Goal: Register for event/course

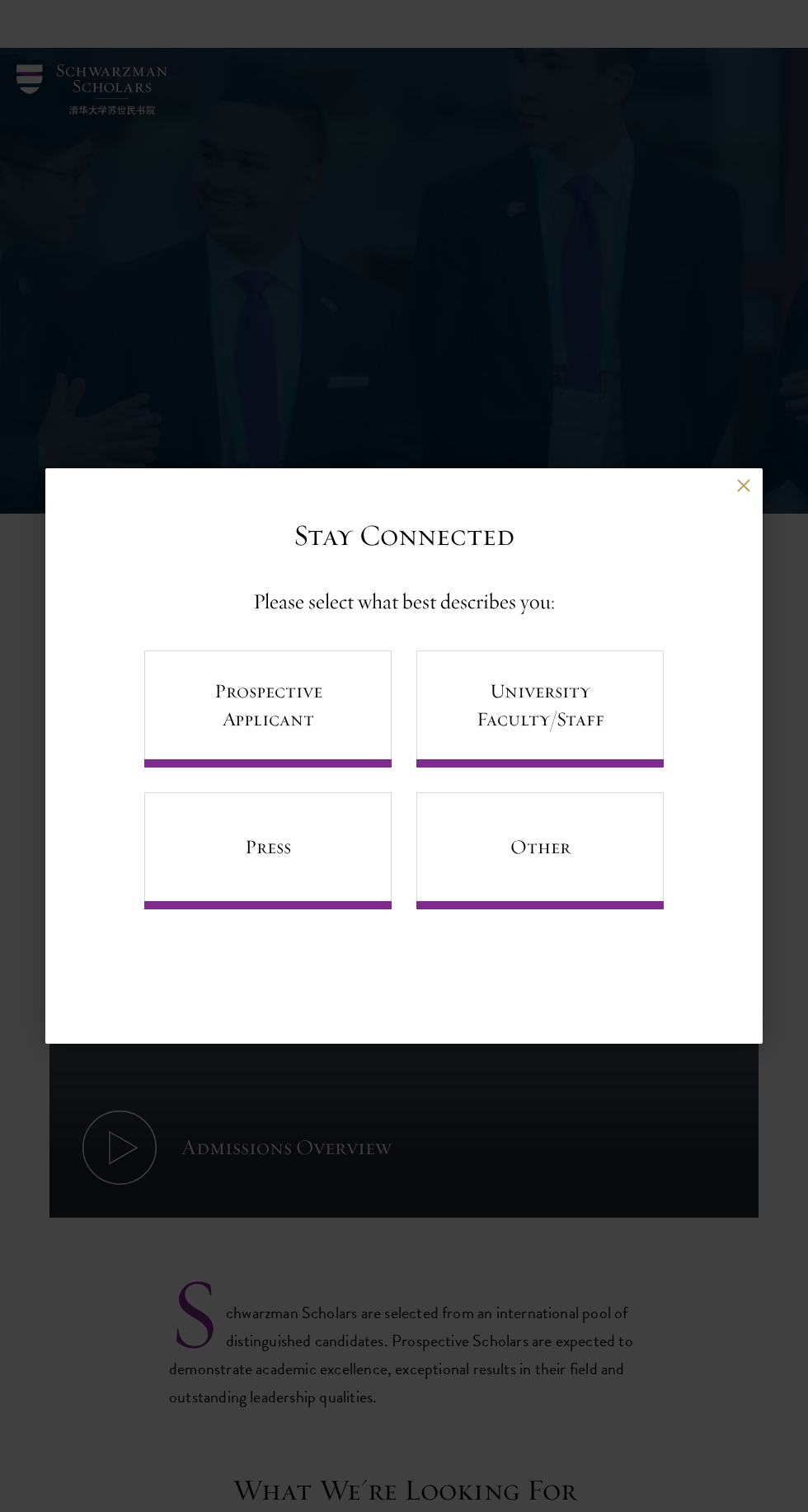
scroll to position [3482, 0]
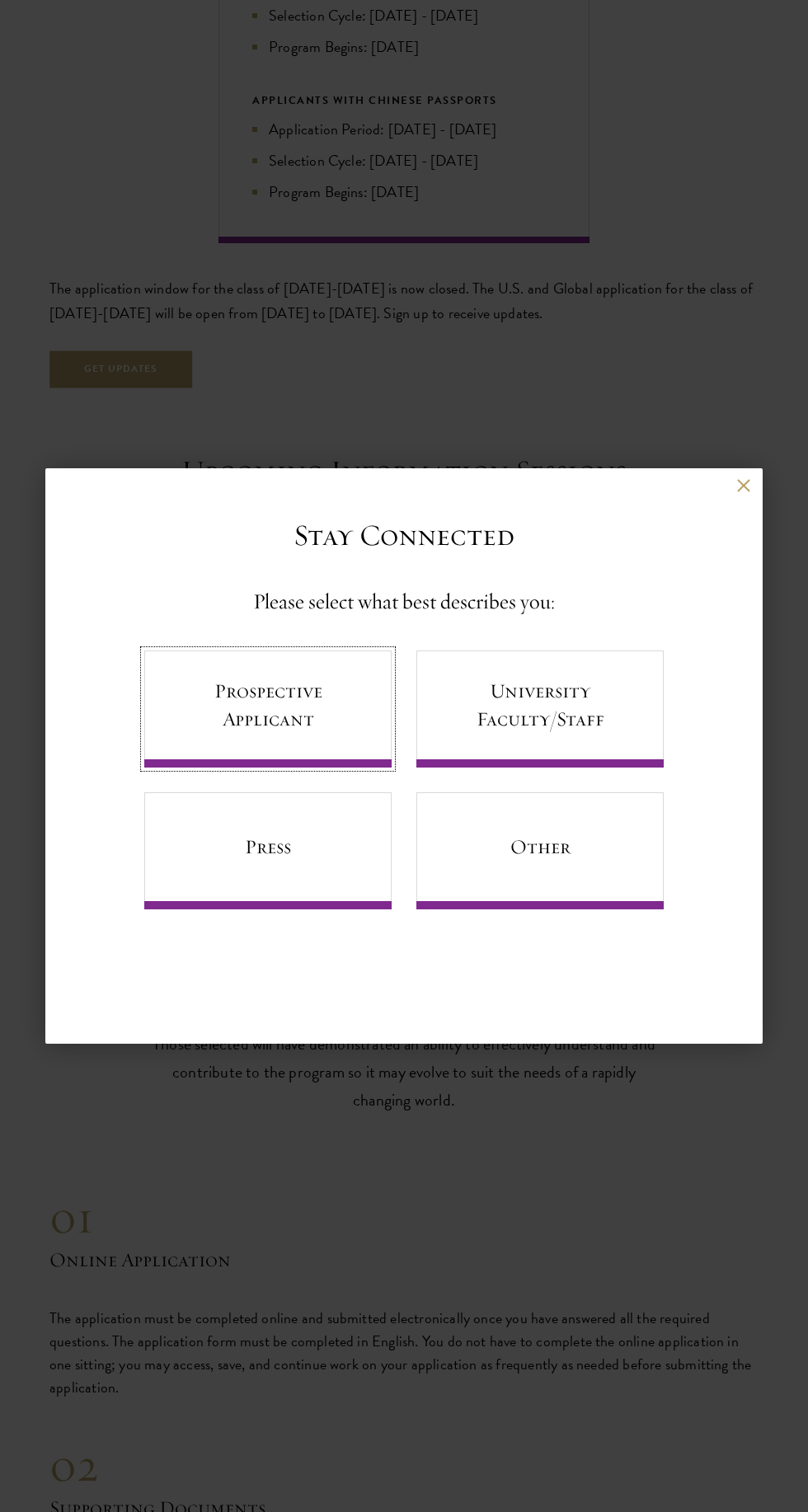
click at [221, 704] on link "Prospective Applicant" at bounding box center [268, 709] width 247 height 117
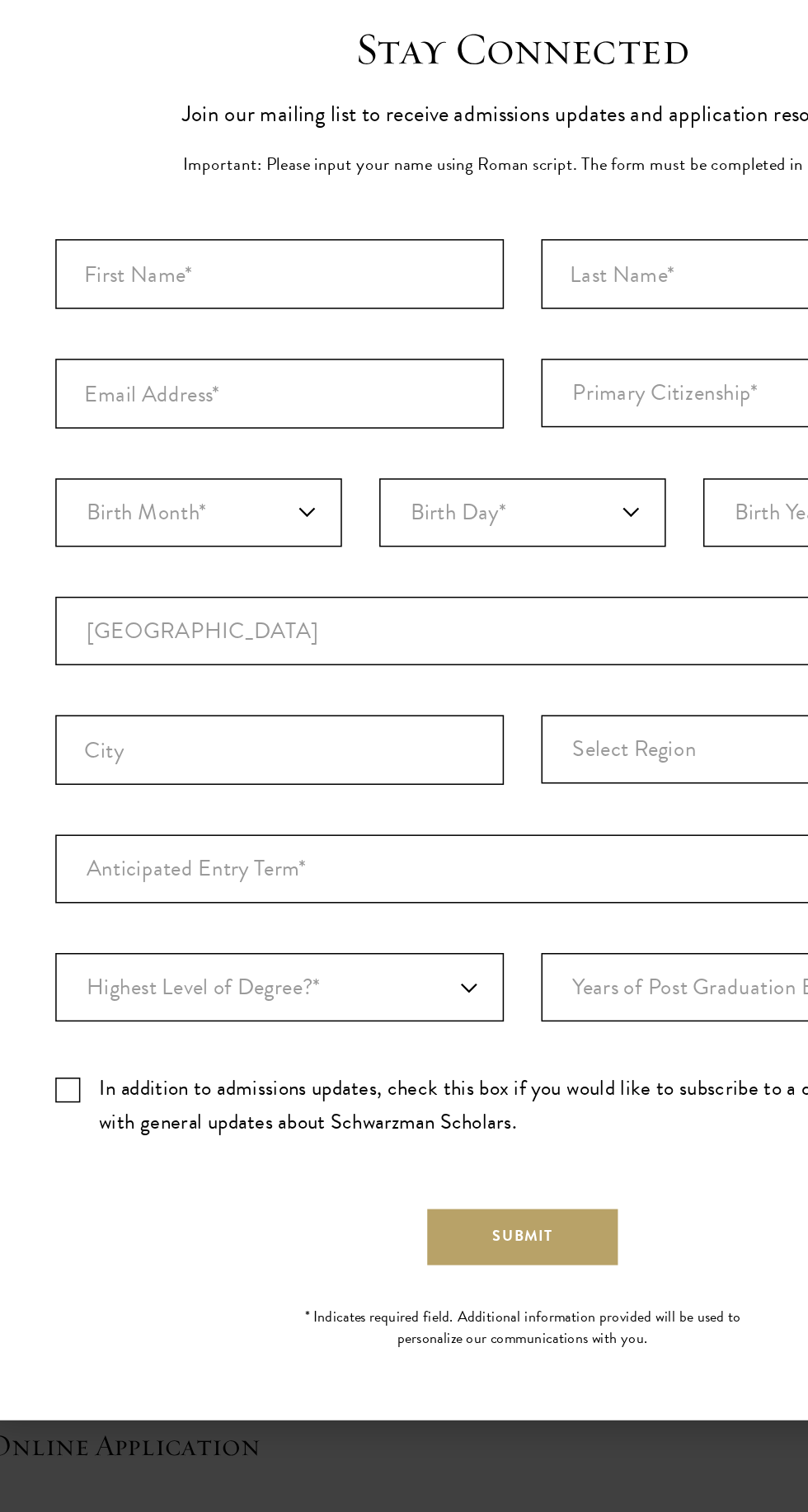
scroll to position [3481, 0]
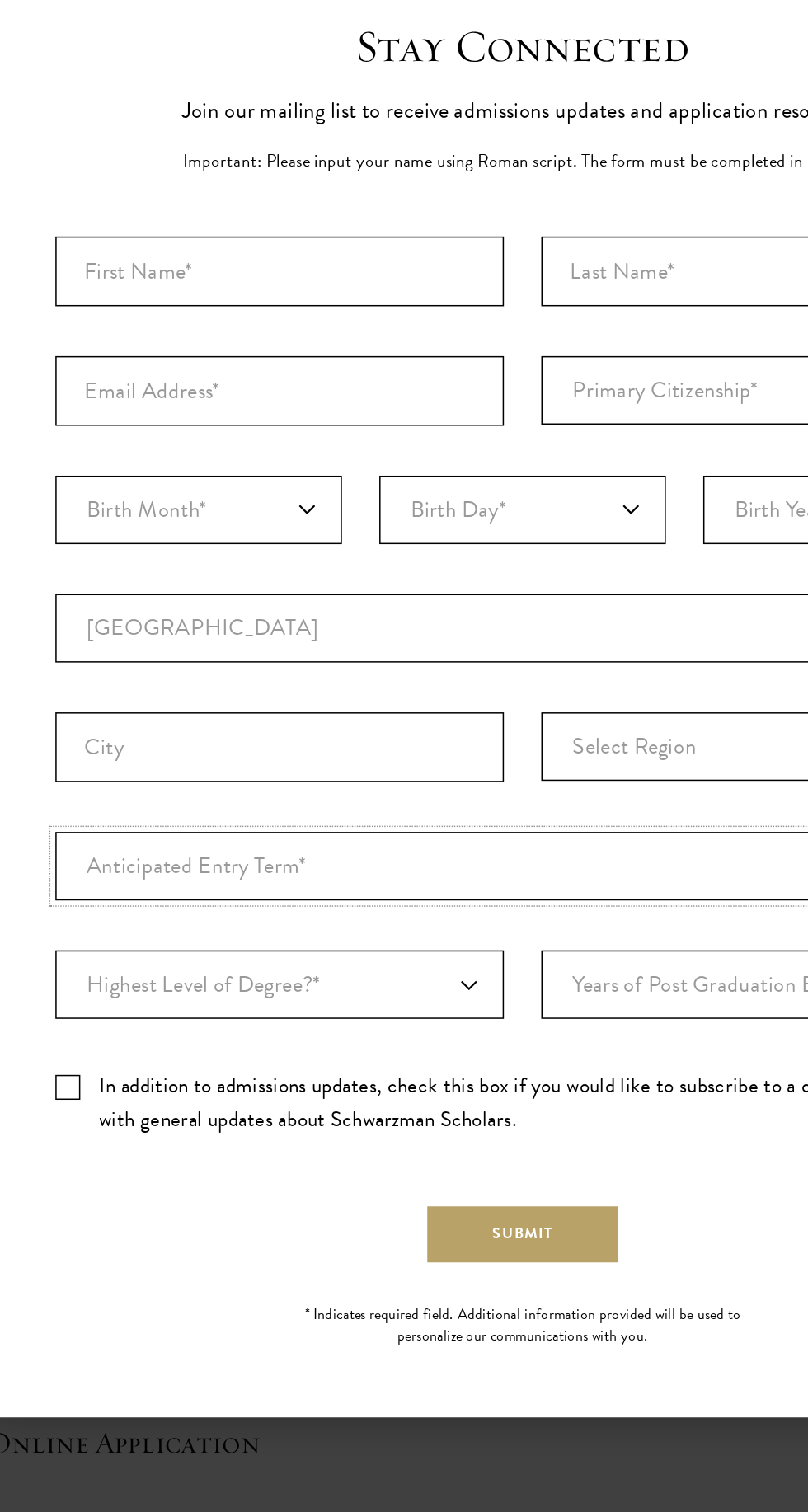
click at [471, 901] on select "Anticipated Entry Term* Just Exploring" at bounding box center [404, 878] width 619 height 45
click at [95, 901] on select "Anticipated Entry Term* Just Exploring" at bounding box center [404, 878] width 619 height 45
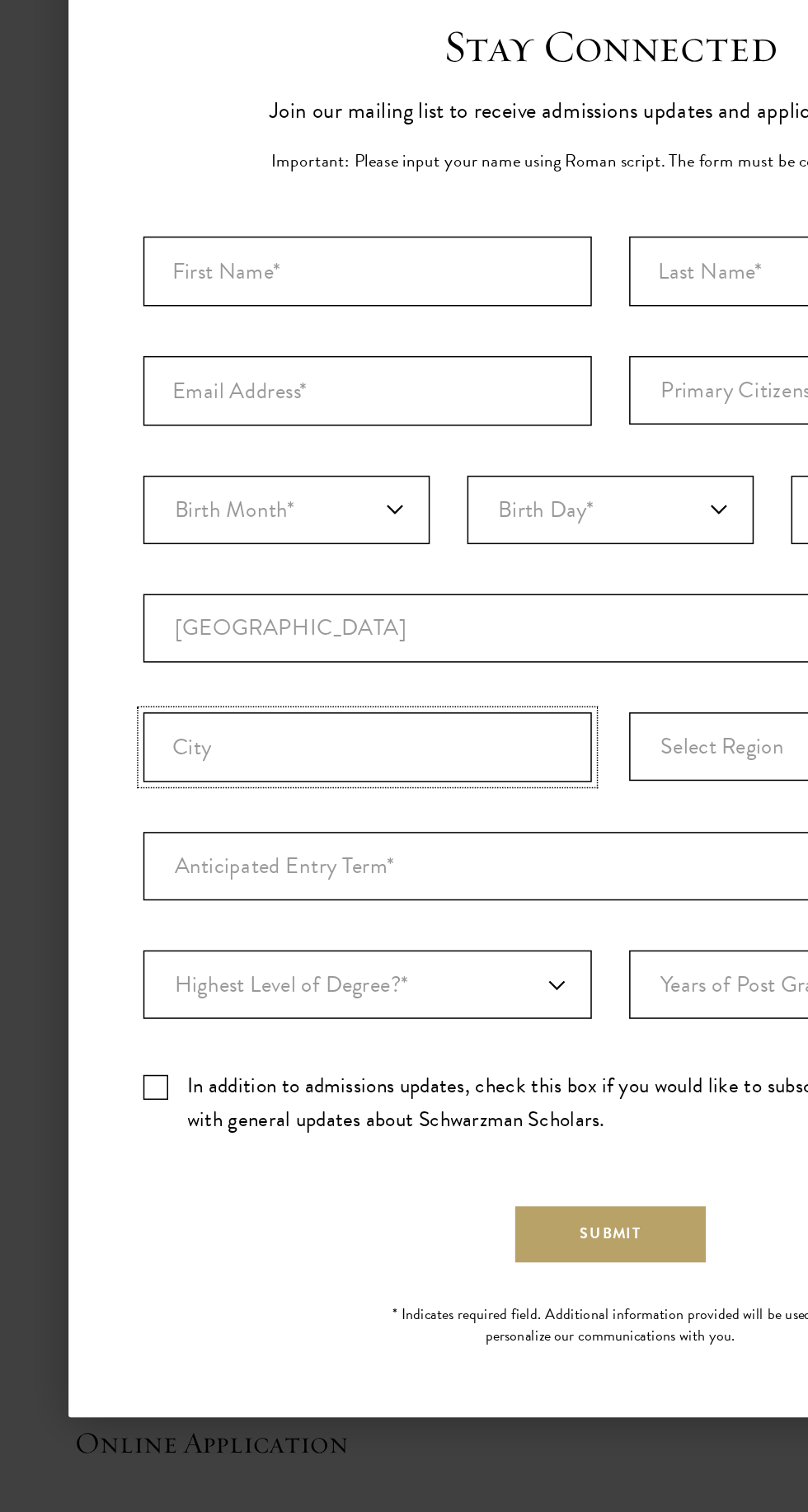
click at [335, 823] on input "City" at bounding box center [243, 799] width 297 height 46
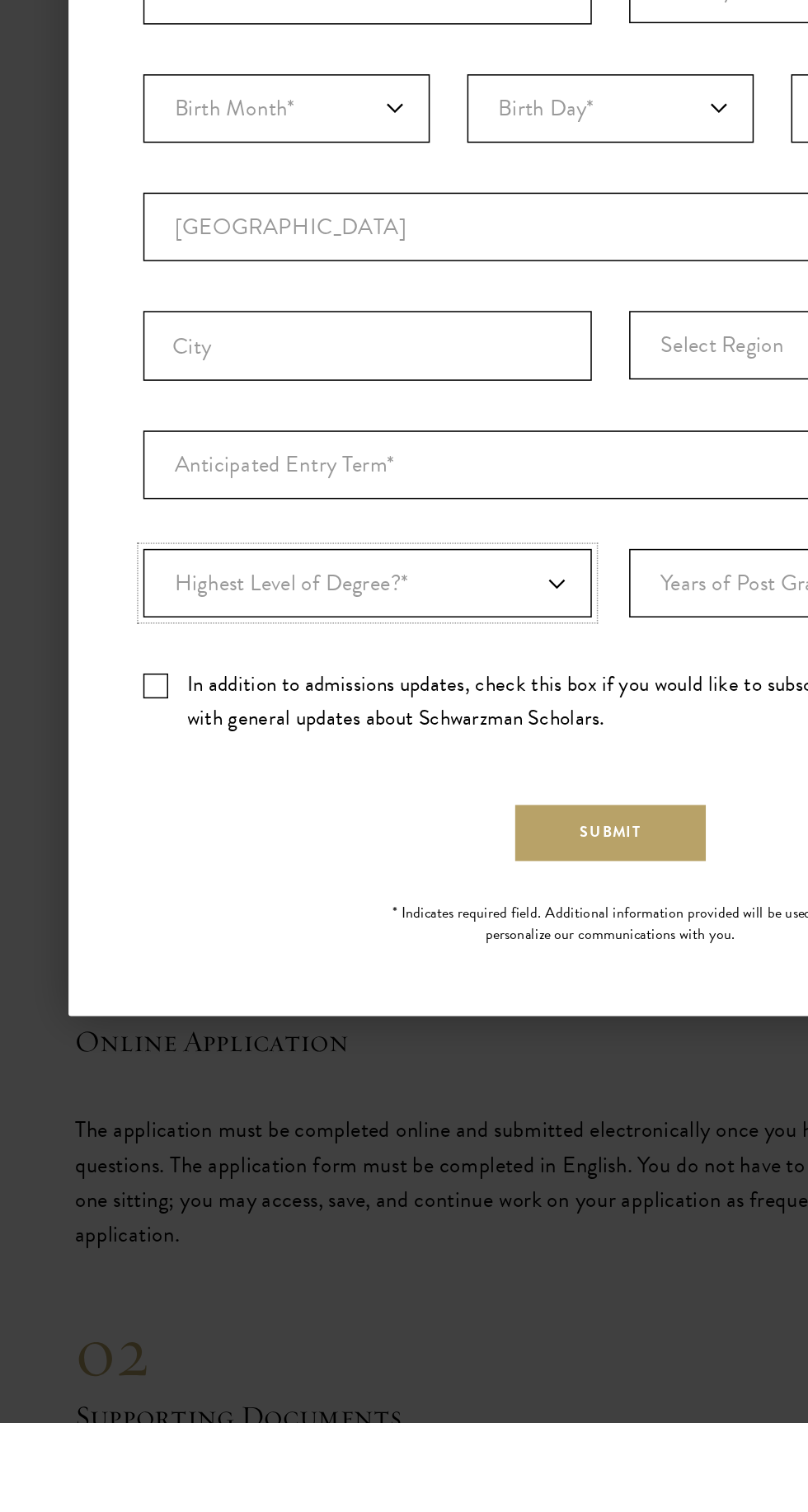
click at [317, 961] on select "Highest Level of Degree?* PHD Bachelor's Master's Current Undergraduate Student" at bounding box center [243, 956] width 297 height 45
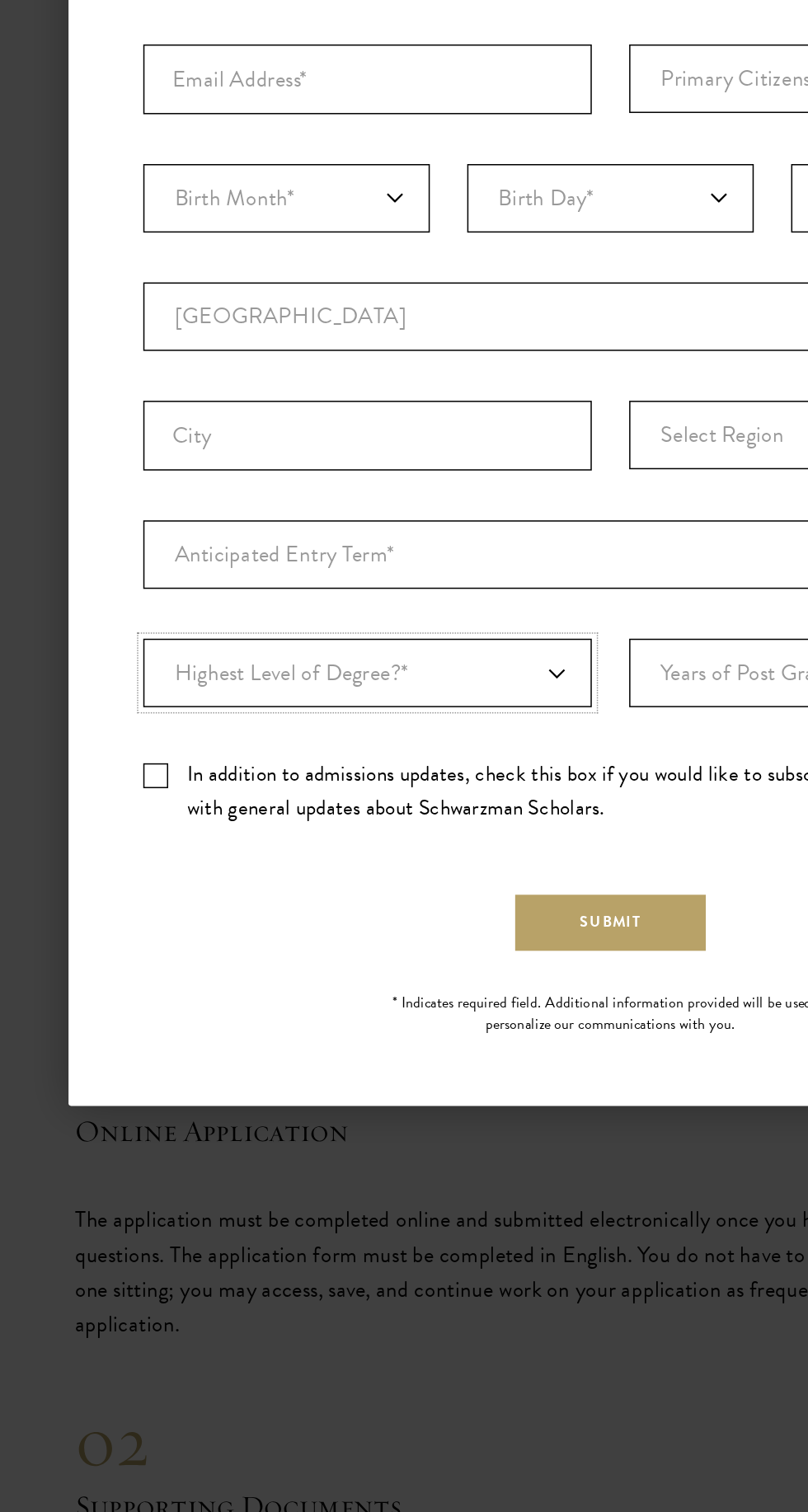
select select "baef124f-e103-44b1-8ca6-5d0669438e44"
click at [95, 934] on select "Highest Level of Degree?* PHD Bachelor's Master's Current Undergraduate Student" at bounding box center [243, 956] width 297 height 45
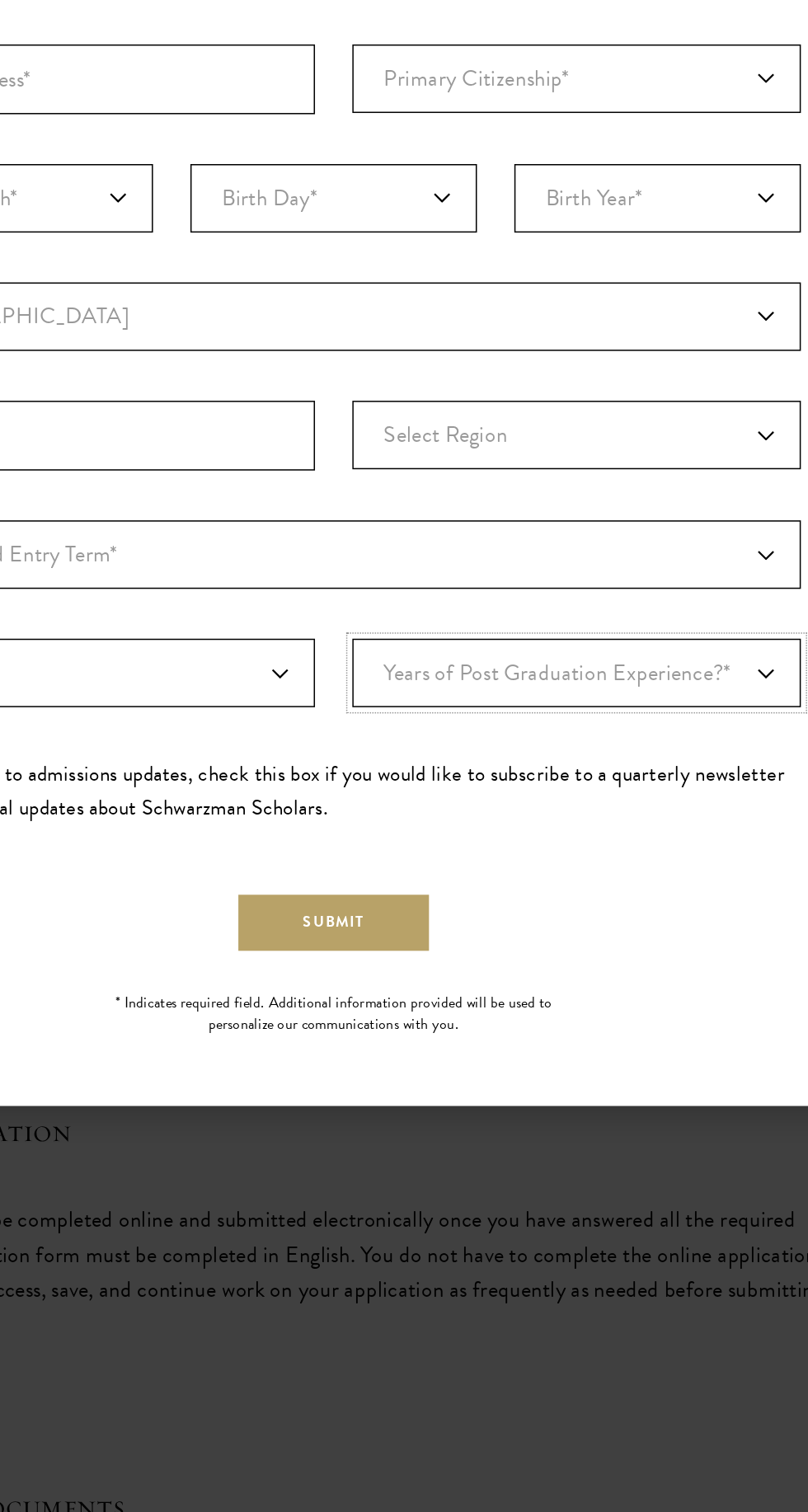
click at [604, 948] on select "Years of Post Graduation Experience?* 1 2 3 4 5 6 7 8 9 10" at bounding box center [565, 956] width 297 height 45
select select "1"
click at [417, 934] on select "Years of Post Graduation Experience?* 1 2 3 4 5 6 7 8 9 10" at bounding box center [565, 956] width 297 height 45
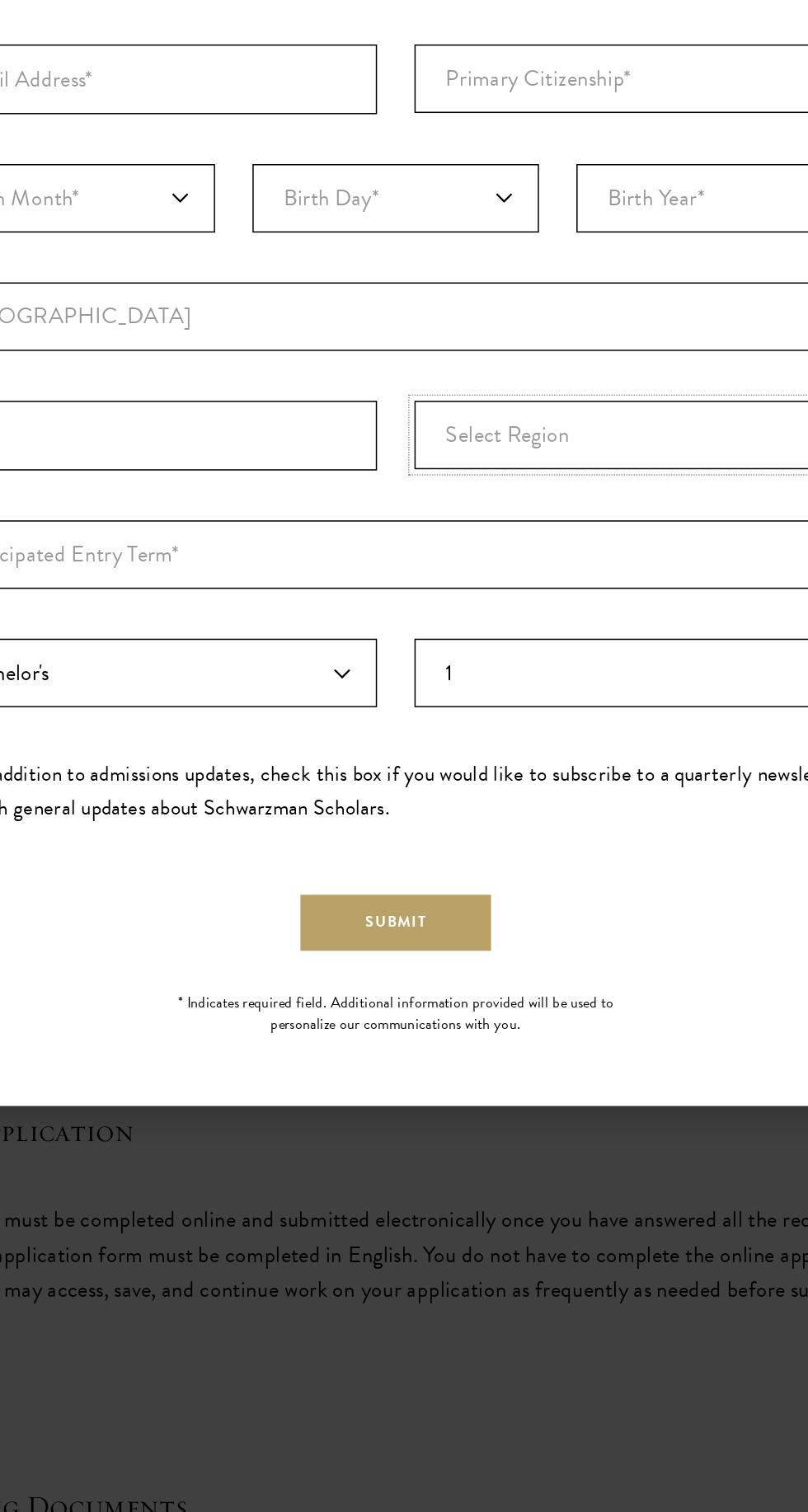
click at [600, 804] on select "Select Region [GEOGRAPHIC_DATA] [GEOGRAPHIC_DATA] [GEOGRAPHIC_DATA] Balkh [GEOG…" at bounding box center [565, 799] width 297 height 45
